Goal: Transaction & Acquisition: Book appointment/travel/reservation

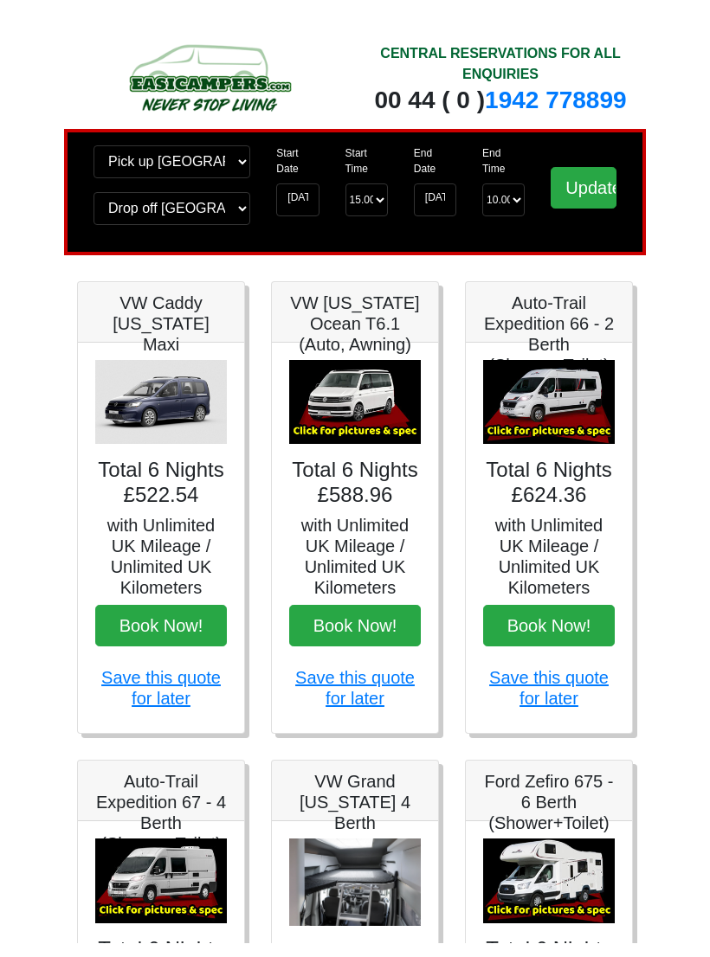
scroll to position [93, 0]
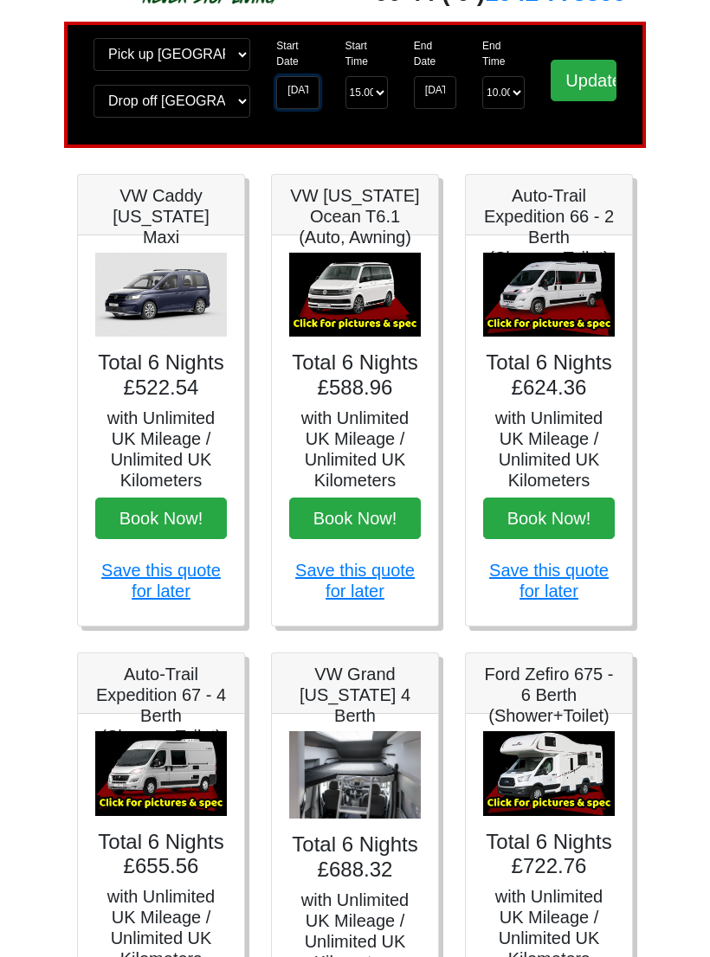
click at [303, 85] on input "17-10-2025" at bounding box center [297, 92] width 42 height 33
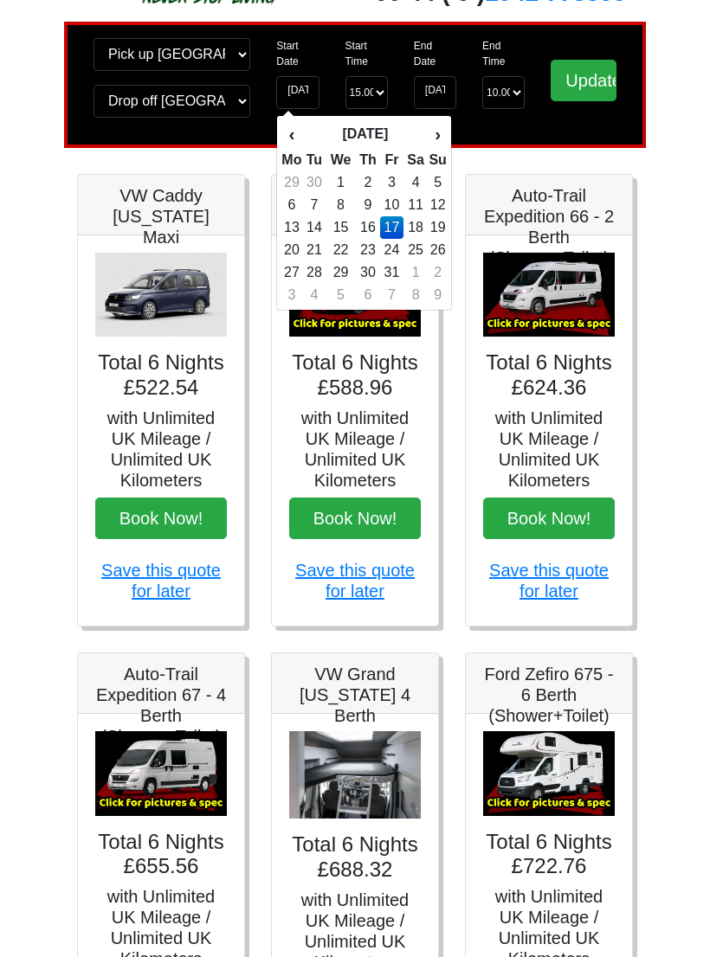
click at [345, 203] on td "8" at bounding box center [339, 205] width 29 height 23
type input "[DATE]"
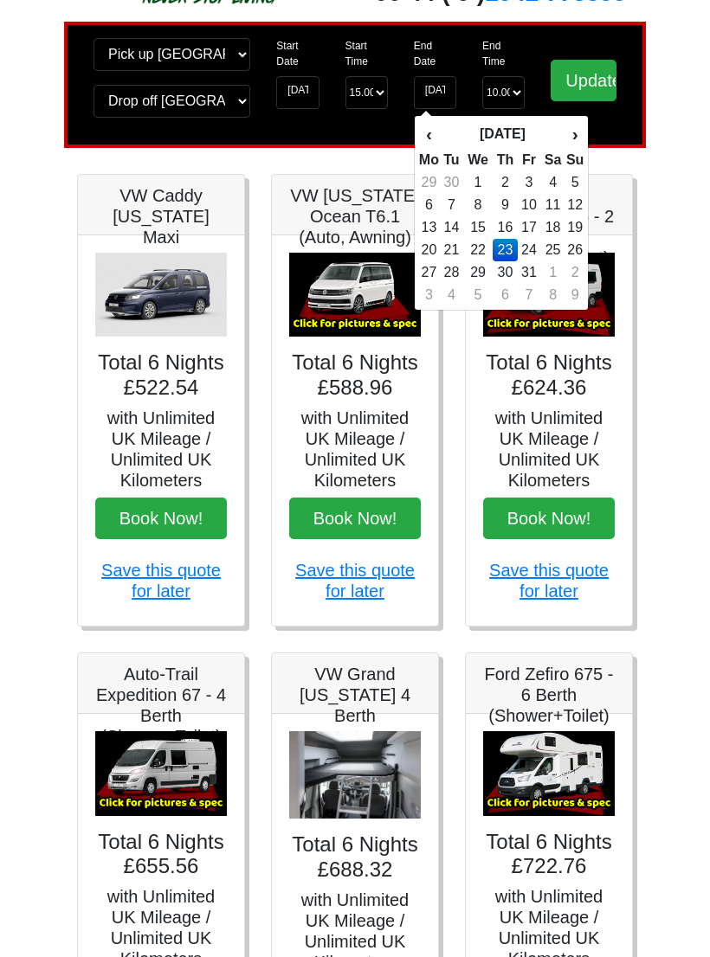
click at [476, 231] on td "15" at bounding box center [477, 227] width 29 height 23
type input "15-10-2025"
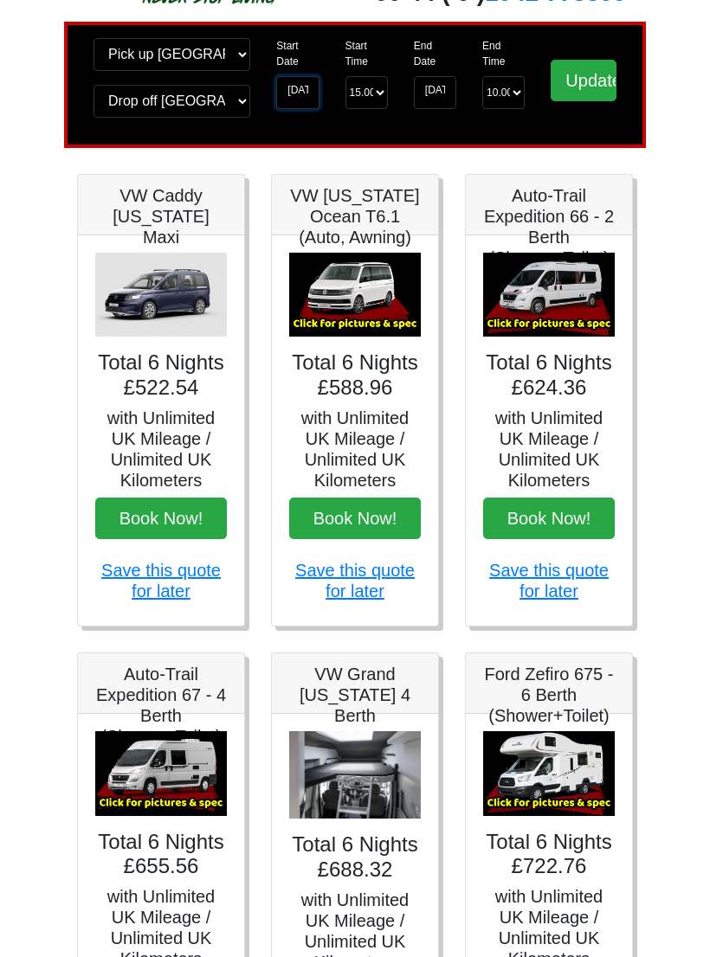
click at [293, 103] on input "08-10-2025" at bounding box center [297, 92] width 42 height 33
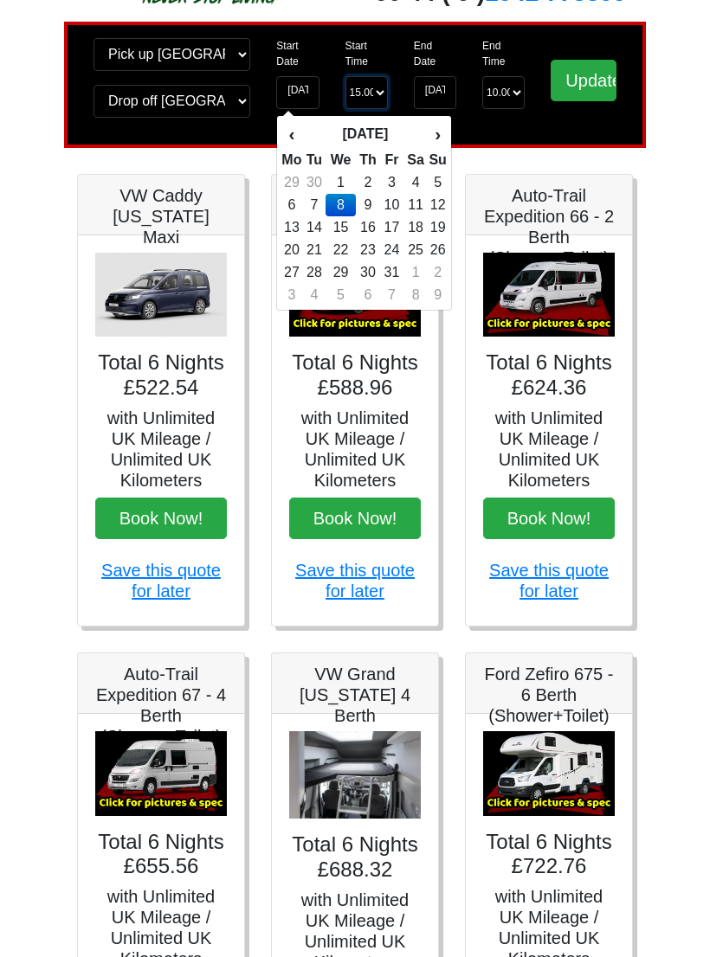
click at [377, 96] on select "Start Time 15.00 -------- 11.00 am (Saturday & Sunday Only) 12.00 pm (Saturday)…" at bounding box center [366, 92] width 42 height 33
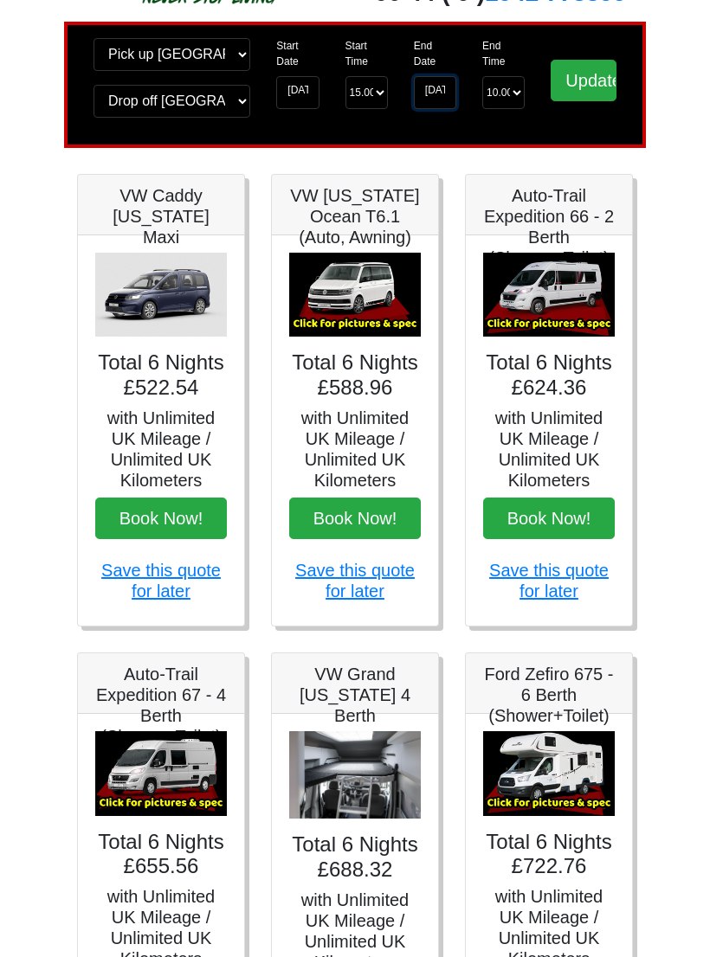
click at [447, 97] on input "15-10-2025" at bounding box center [435, 92] width 42 height 33
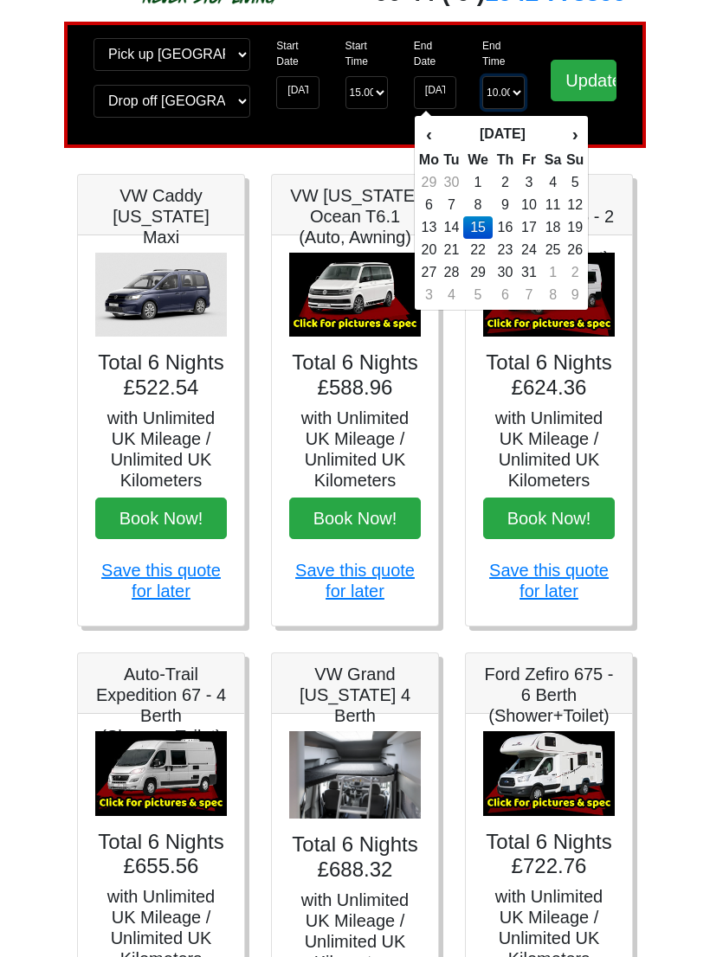
click at [497, 102] on select "End Time 10.00 -------- 08.00 am 09.00 am 10.00 am 11.00 am (Sunday Only)" at bounding box center [503, 92] width 42 height 33
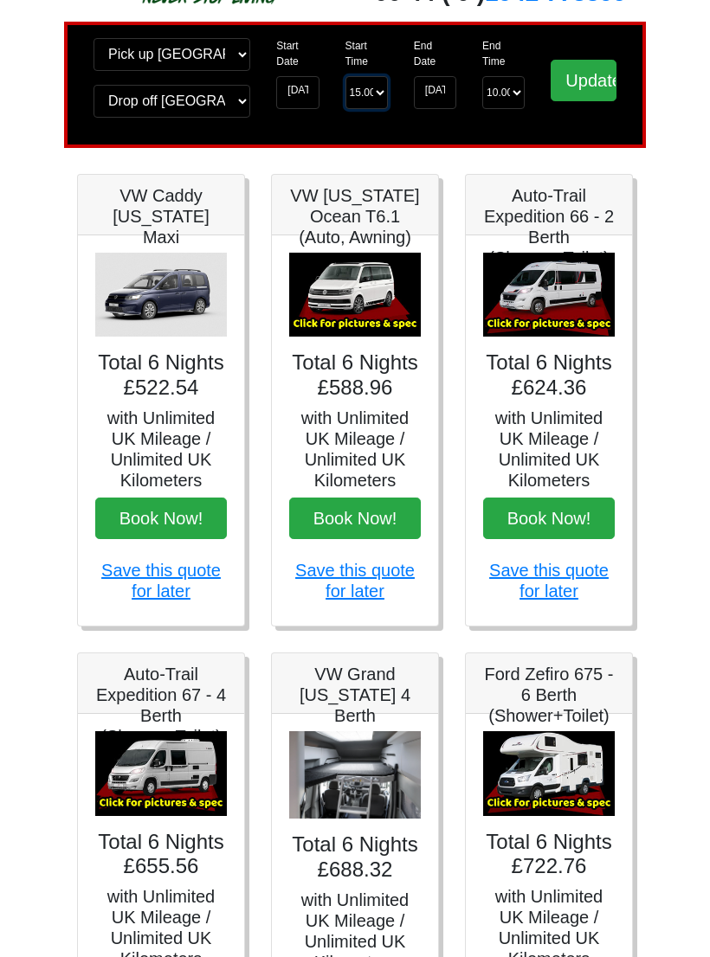
click at [373, 100] on select "Start Time 15.00 -------- 11.00 am (Saturday & Sunday Only) 12.00 pm (Saturday)…" at bounding box center [366, 92] width 42 height 33
click at [510, 97] on select "End Time 10.00 -------- 08.00 am 09.00 am 10.00 am 11.00 am (Sunday Only)" at bounding box center [503, 92] width 42 height 33
select select "08.00"
click at [589, 72] on input "Update" at bounding box center [584, 81] width 66 height 42
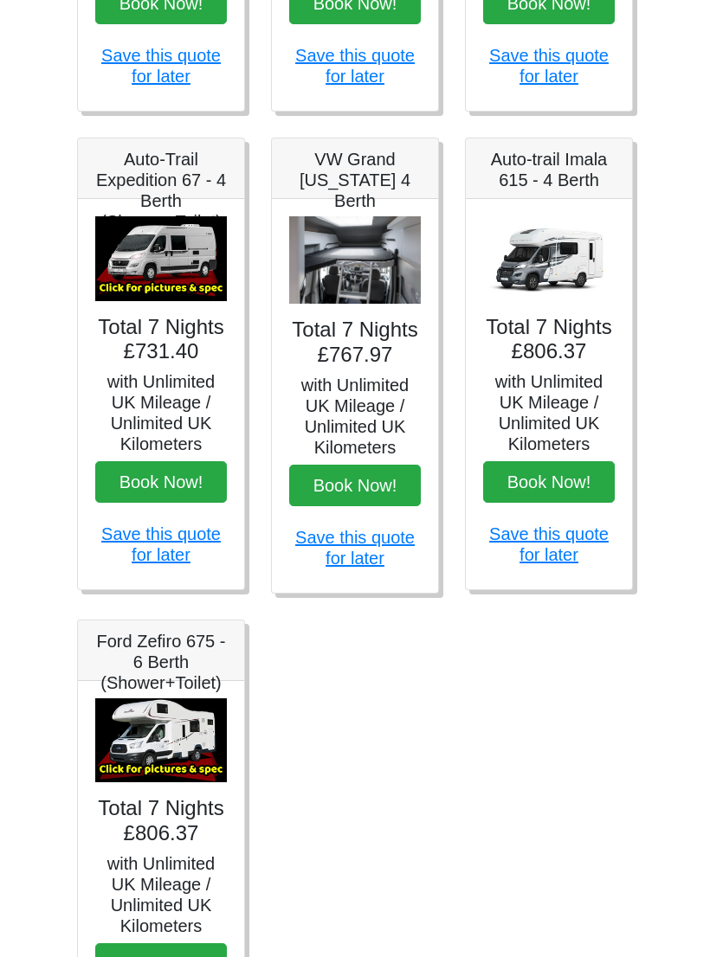
scroll to position [603, 0]
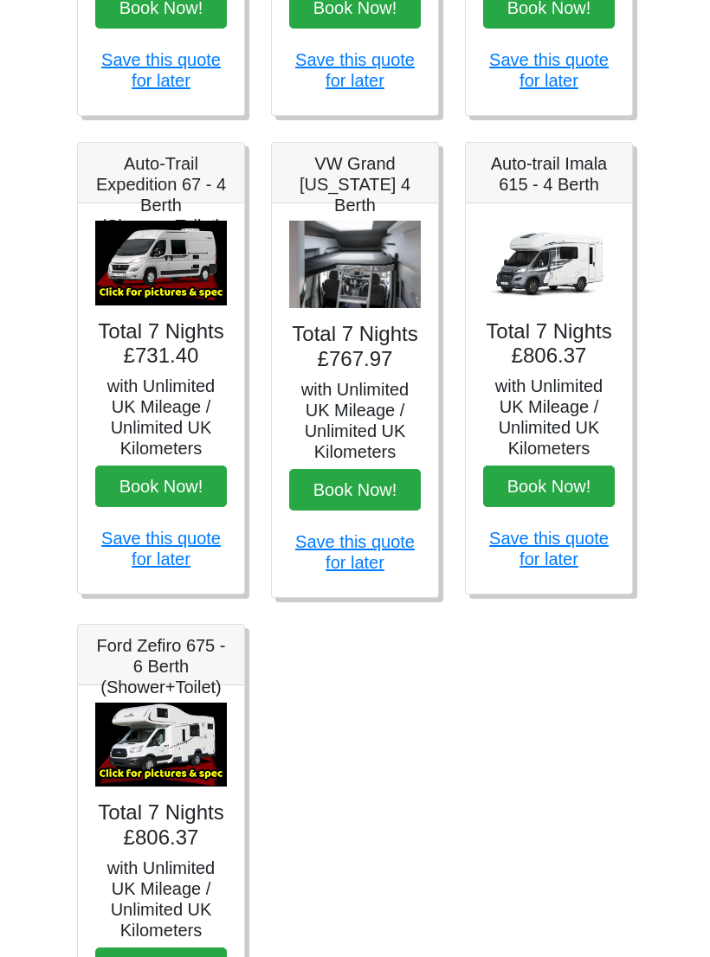
click at [171, 384] on h5 "with Unlimited UK Mileage / Unlimited UK Kilometers" at bounding box center [161, 417] width 132 height 83
click at [164, 506] on button "Book Now!" at bounding box center [161, 487] width 132 height 42
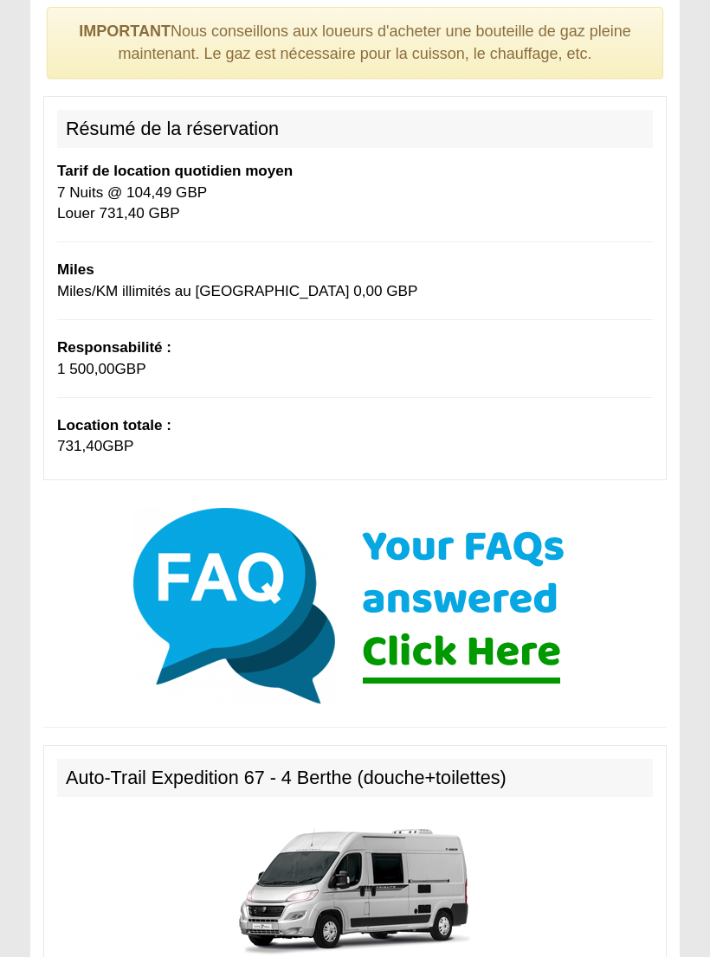
scroll to position [192, 0]
click at [518, 617] on img at bounding box center [354, 606] width 467 height 208
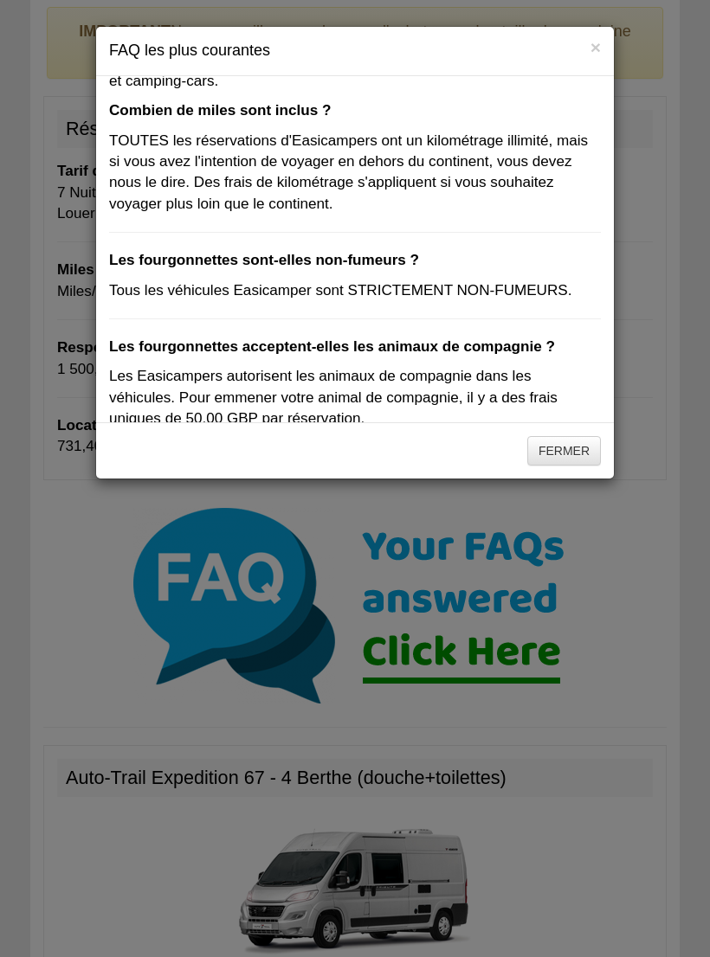
scroll to position [579, 0]
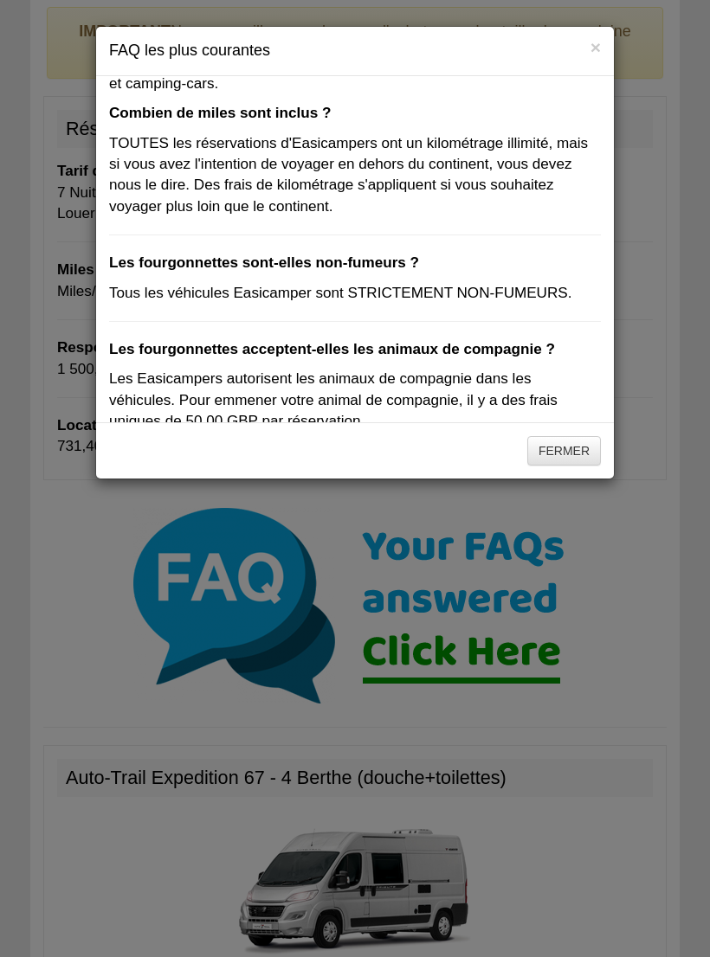
click at [599, 49] on button "×" at bounding box center [595, 47] width 10 height 18
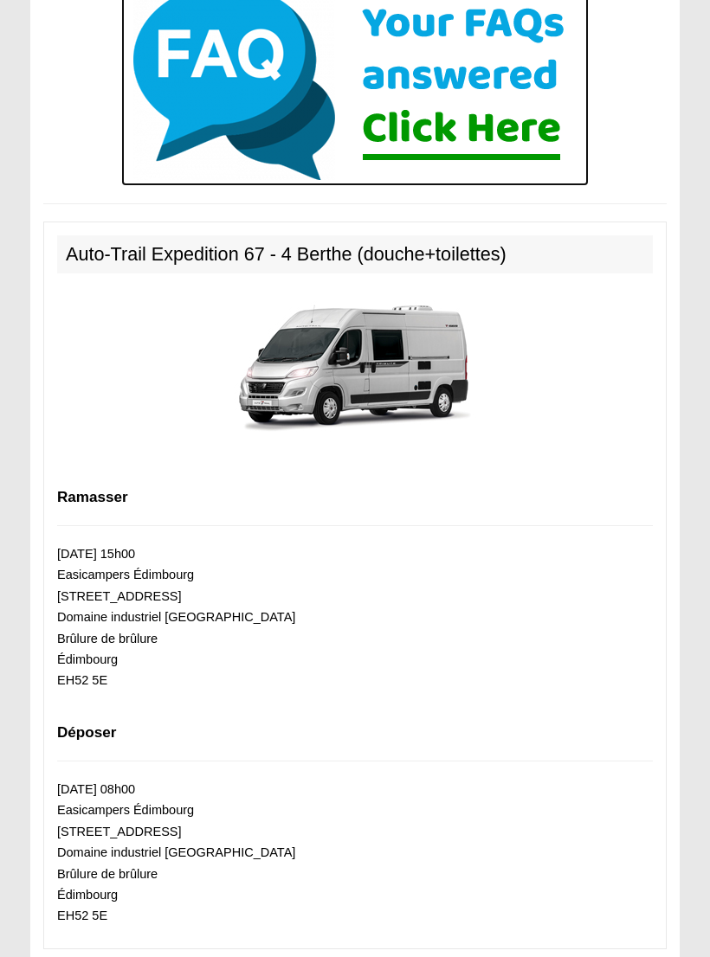
scroll to position [729, 0]
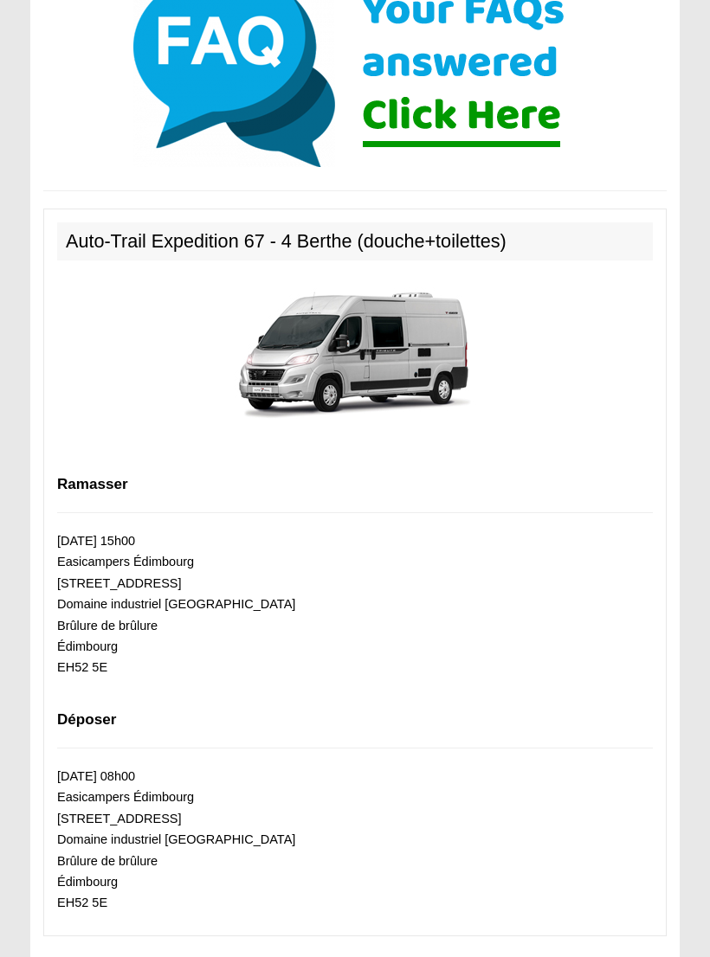
click at [454, 377] on img at bounding box center [355, 352] width 242 height 156
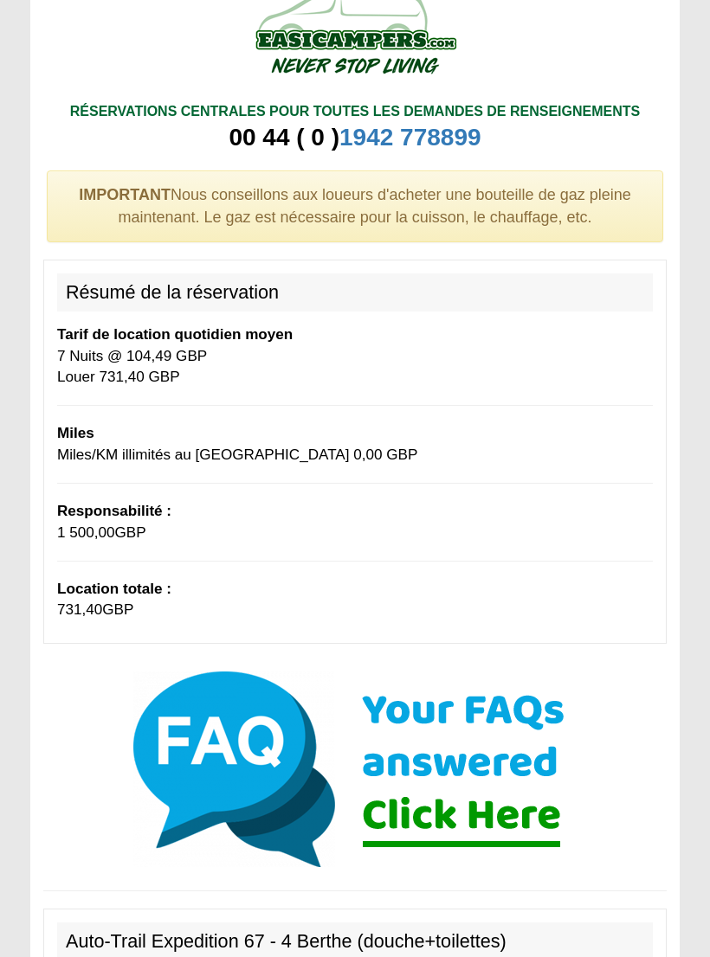
scroll to position [0, 0]
